Goal: Task Accomplishment & Management: Manage account settings

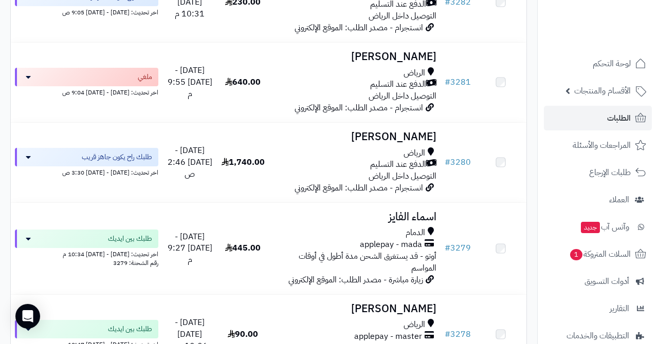
click at [114, 152] on span "طلبك راح يكون جاهز قريب" at bounding box center [117, 157] width 70 height 10
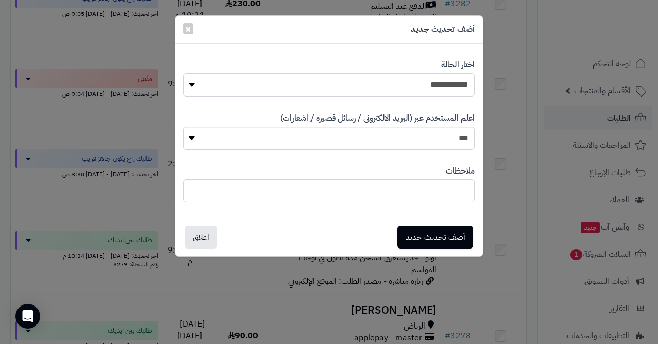
select select "*"
click at [410, 237] on button "أضف تحديث جديد" at bounding box center [435, 237] width 76 height 23
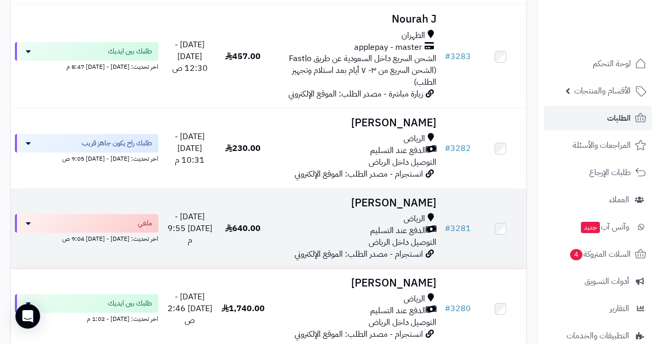
scroll to position [1370, 0]
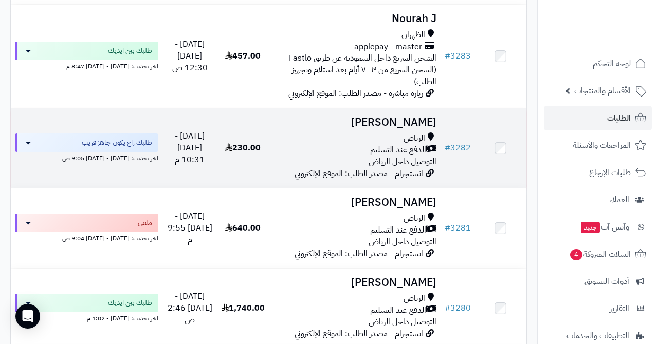
click at [398, 117] on h3 "[PERSON_NAME]" at bounding box center [354, 123] width 163 height 12
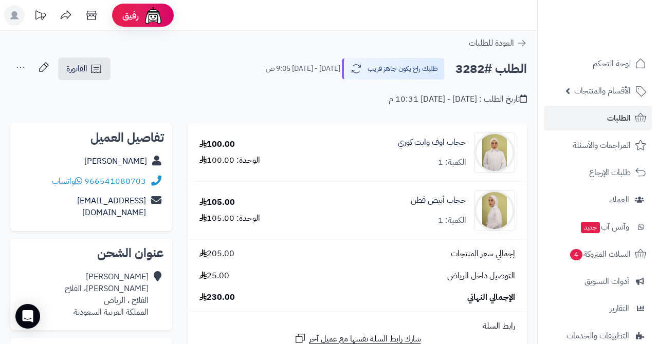
click at [595, 116] on link "الطلبات" at bounding box center [597, 118] width 108 height 25
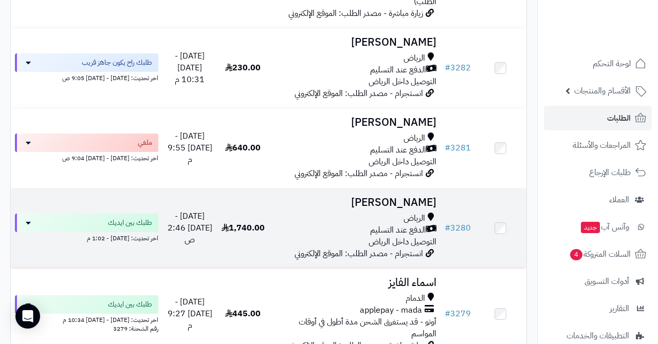
scroll to position [1451, 0]
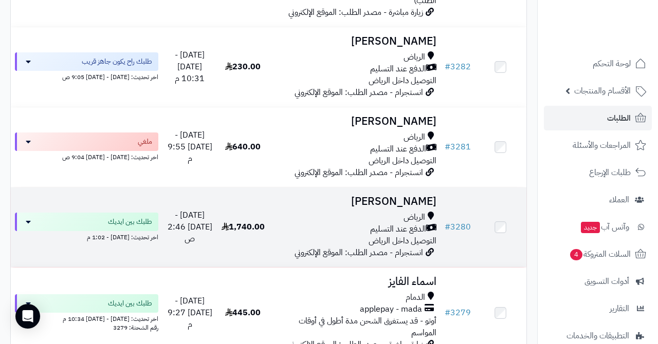
click at [396, 196] on h3 "[PERSON_NAME]" at bounding box center [354, 202] width 163 height 12
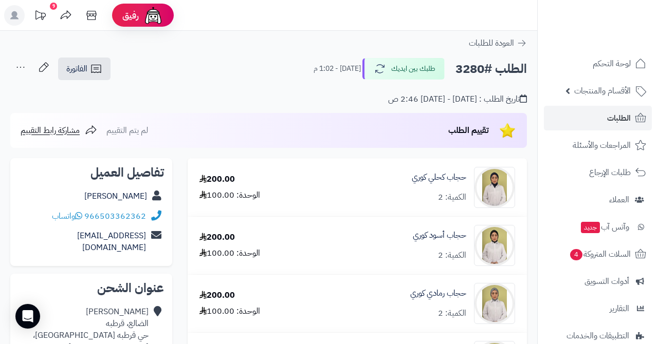
click at [600, 121] on link "الطلبات" at bounding box center [597, 118] width 108 height 25
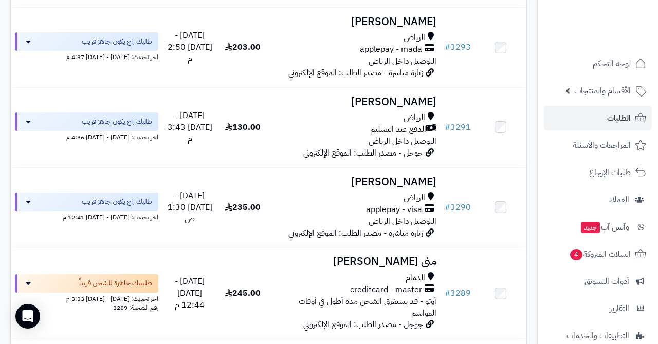
scroll to position [564, 0]
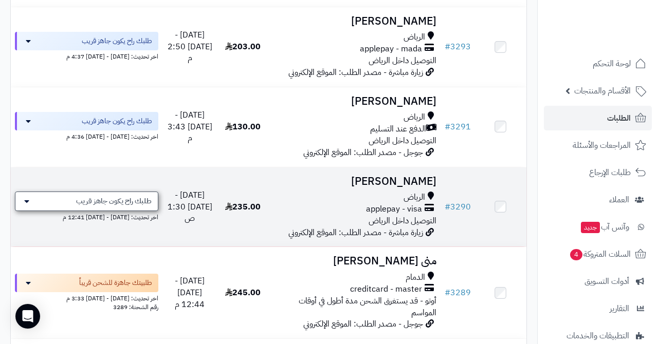
click at [135, 192] on div "طلبك راح يكون جاهز قريب" at bounding box center [86, 202] width 143 height 20
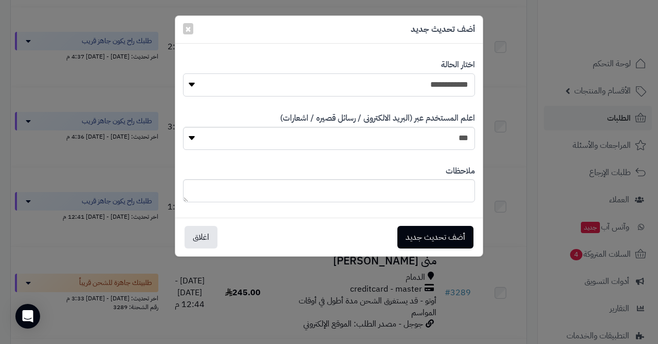
select select "*"
click at [424, 233] on button "أضف تحديث جديد" at bounding box center [435, 237] width 76 height 23
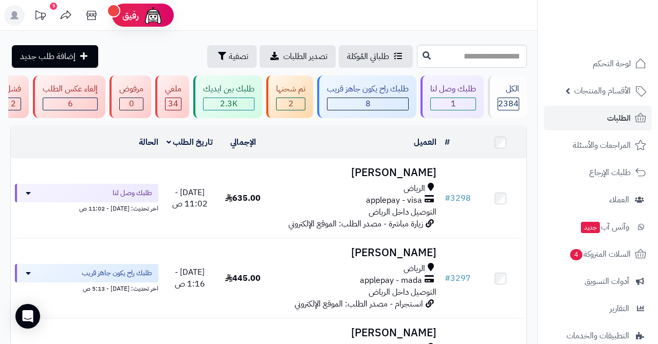
scroll to position [564, 0]
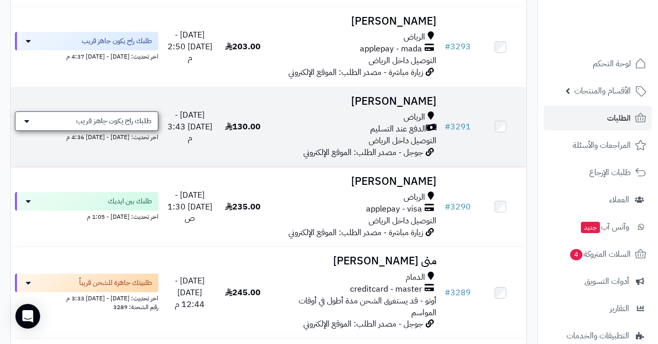
click at [122, 116] on span "طلبك راح يكون جاهز قريب" at bounding box center [114, 121] width 76 height 10
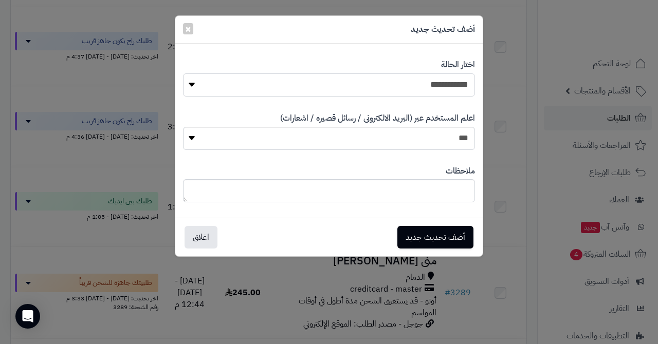
select select "*"
click at [420, 239] on button "أضف تحديث جديد" at bounding box center [435, 237] width 76 height 23
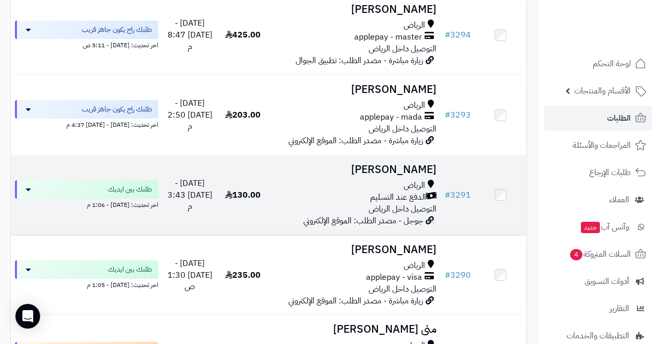
scroll to position [471, 0]
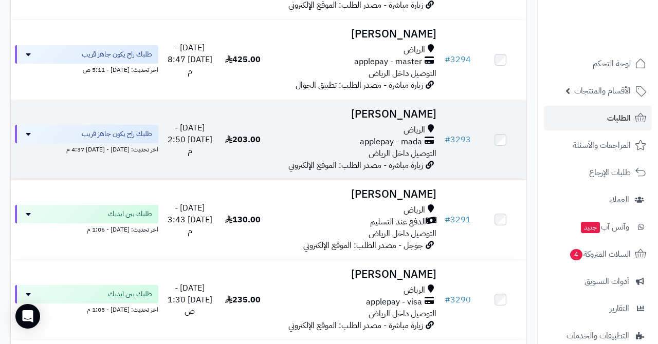
click at [392, 113] on td "Norah H الرياض applepay - mada التوصيل داخل الرياض زيارة مباشرة - مصدر الطلب: ا…" at bounding box center [355, 140] width 172 height 80
click at [413, 108] on h3 "[PERSON_NAME]" at bounding box center [354, 114] width 163 height 12
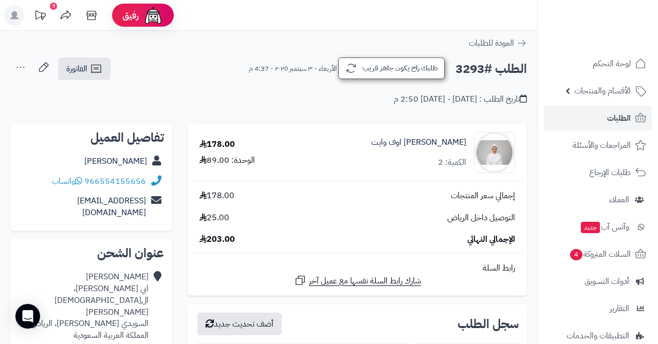
click at [402, 69] on button "طلبك راح يكون جاهز قريب" at bounding box center [391, 69] width 106 height 22
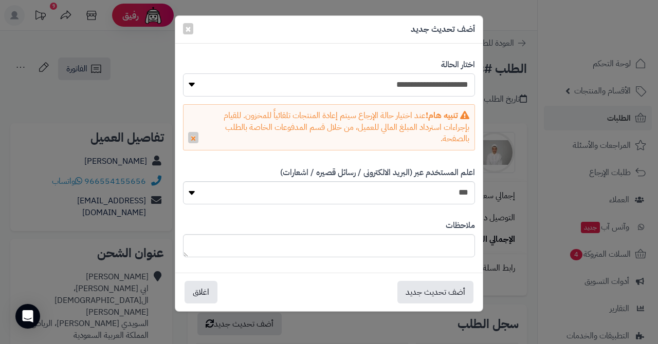
select select "*"
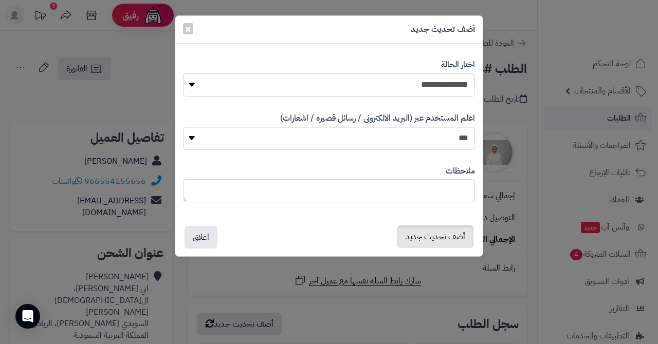
click at [428, 234] on button "أضف تحديث جديد" at bounding box center [435, 237] width 76 height 23
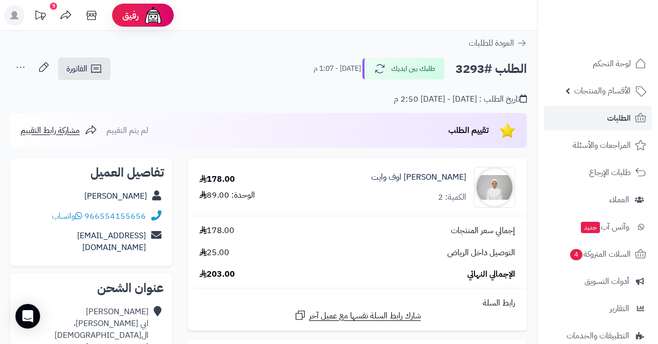
click at [585, 113] on link "الطلبات" at bounding box center [597, 118] width 108 height 25
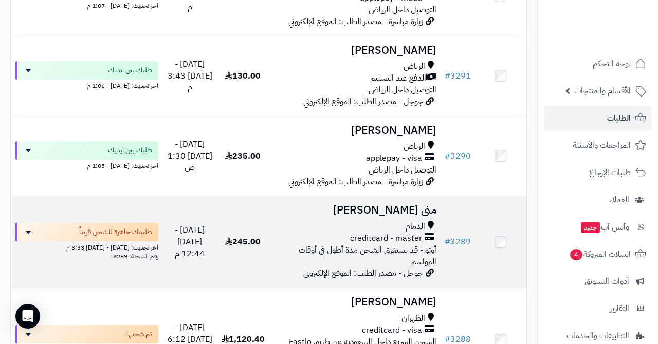
scroll to position [655, 0]
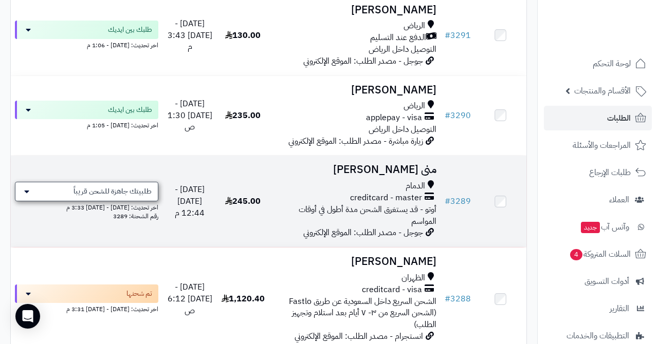
click at [97, 186] on span "طلبيتك جاهزة للشحن قريباً" at bounding box center [112, 191] width 78 height 10
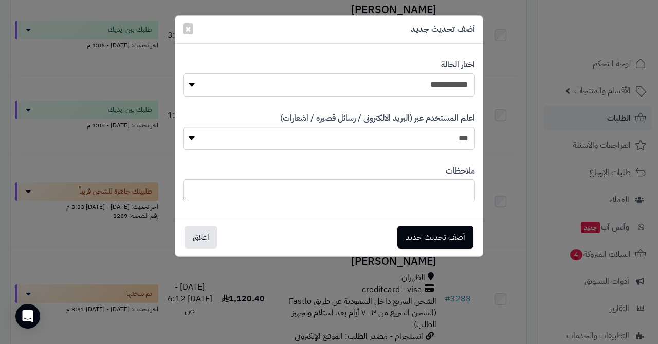
select select "*"
click at [413, 235] on button "أضف تحديث جديد" at bounding box center [435, 237] width 76 height 23
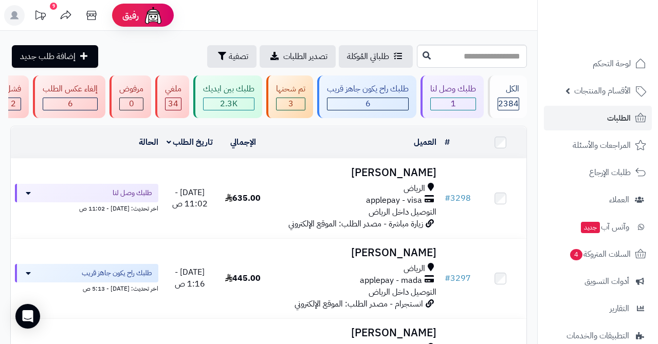
click at [296, 95] on div "تم شحنها 3" at bounding box center [289, 97] width 47 height 43
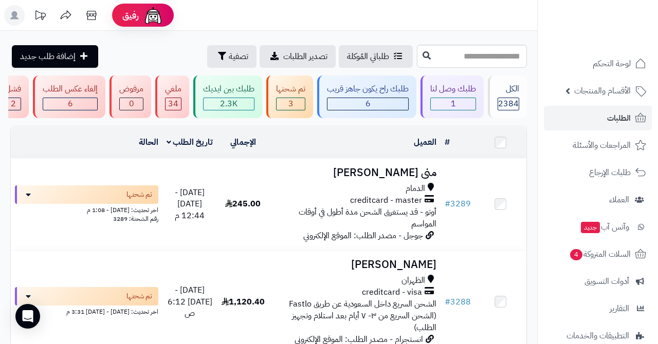
click at [586, 121] on link "الطلبات" at bounding box center [597, 118] width 108 height 25
